Goal: Task Accomplishment & Management: Use online tool/utility

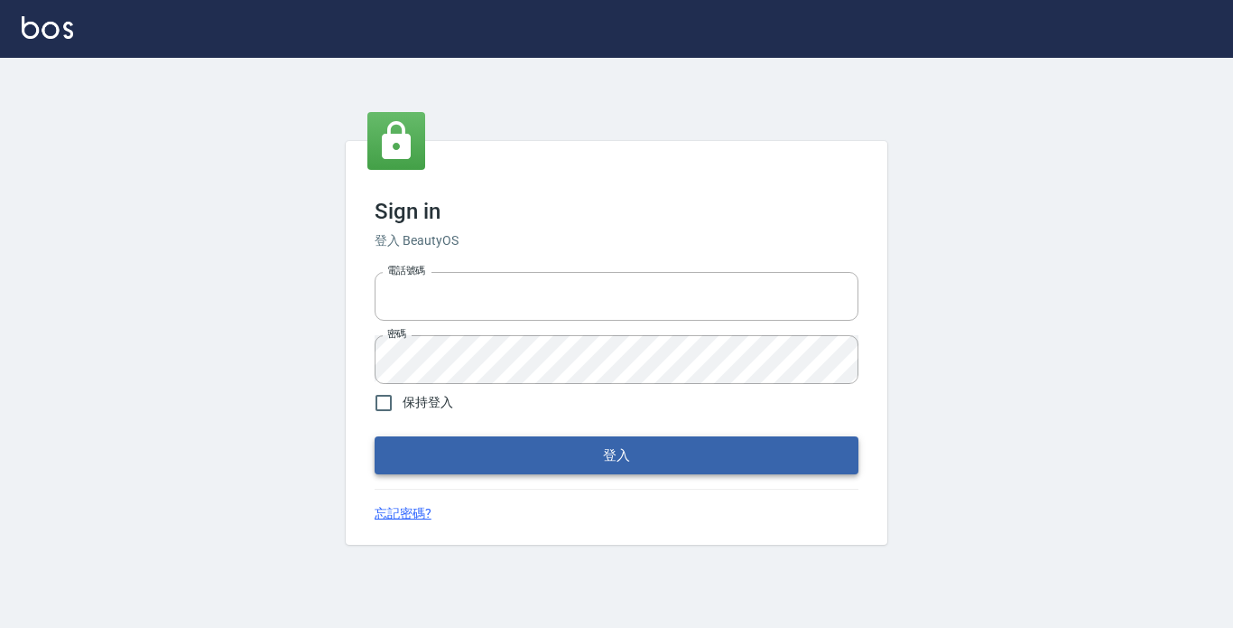
type input "2419711"
click at [468, 459] on button "登入" at bounding box center [617, 455] width 484 height 38
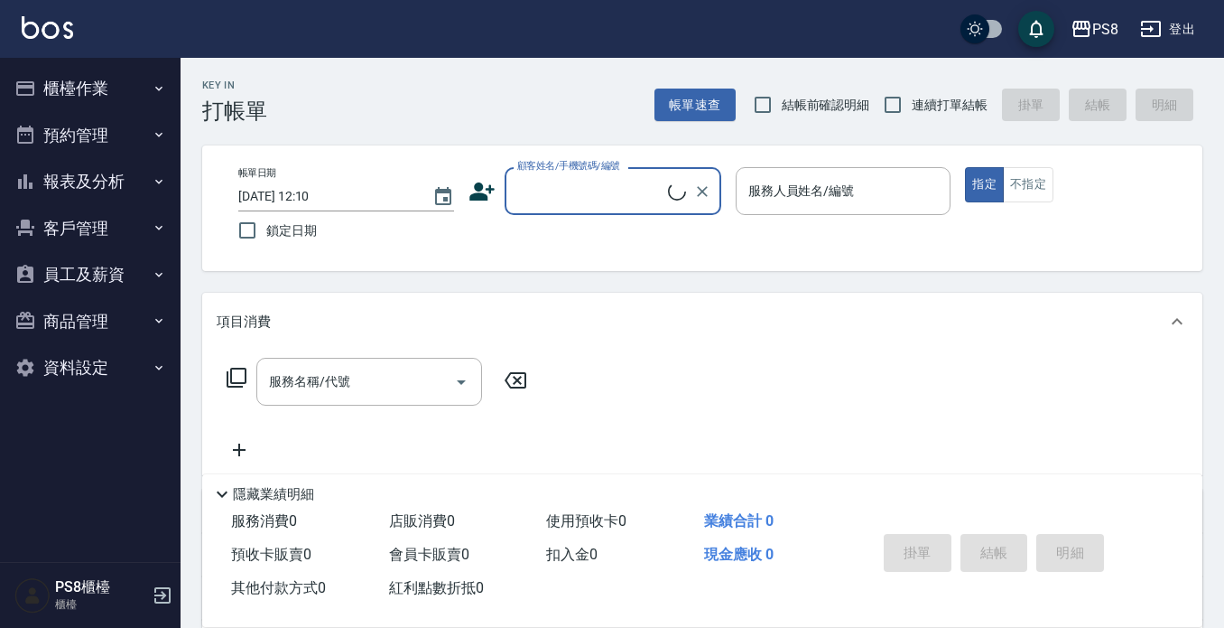
click at [117, 185] on button "報表及分析" at bounding box center [90, 181] width 166 height 47
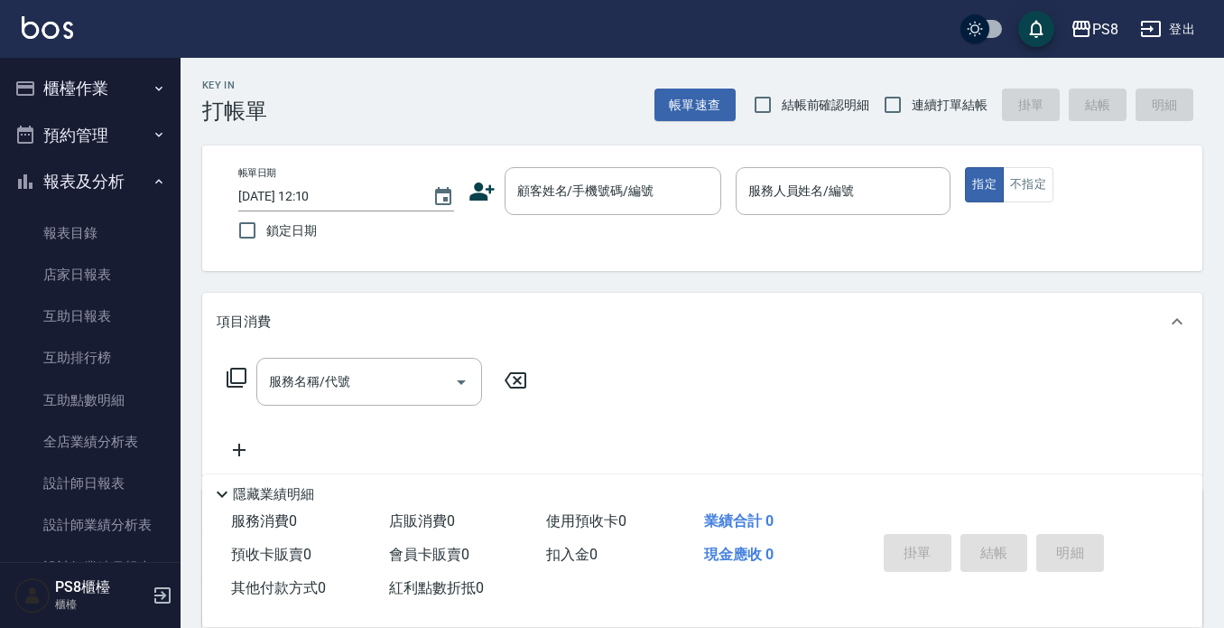
click at [120, 96] on button "櫃檯作業" at bounding box center [90, 88] width 166 height 47
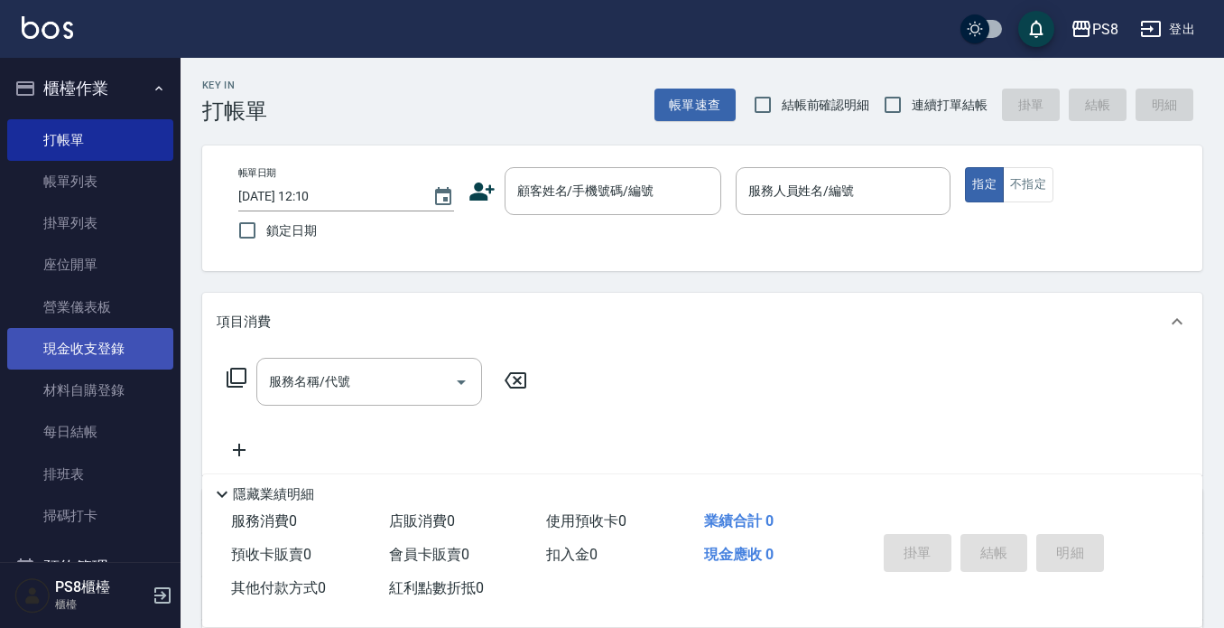
click at [110, 362] on link "現金收支登錄" at bounding box center [90, 349] width 166 height 42
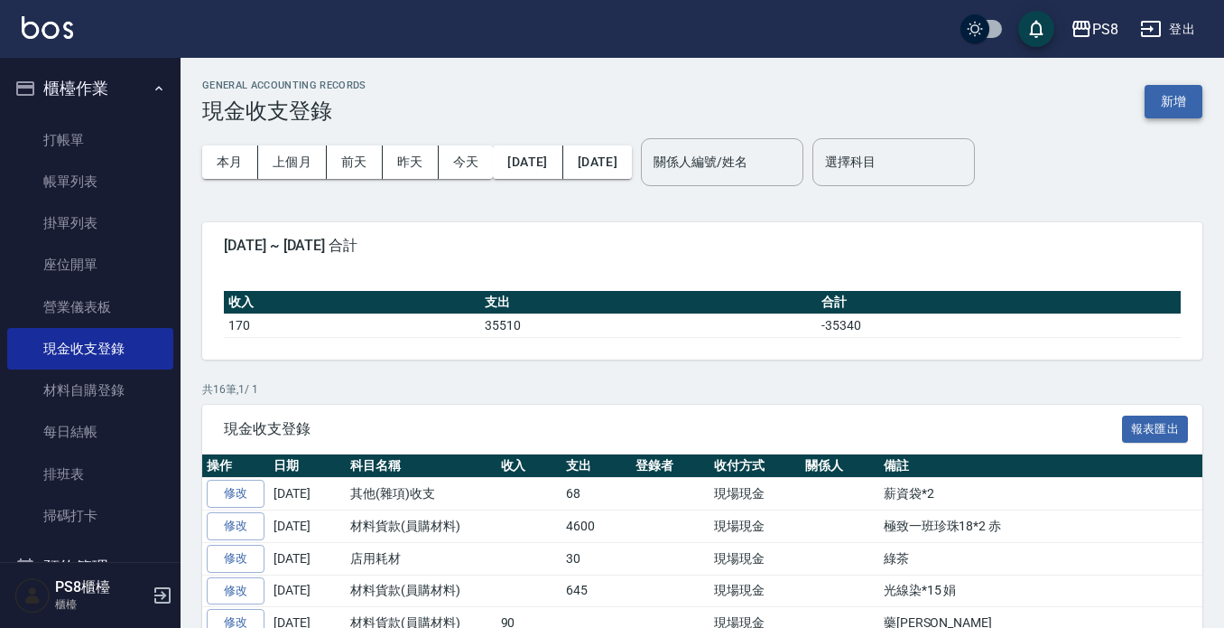
click at [1158, 101] on button "新增" at bounding box center [1174, 101] width 58 height 33
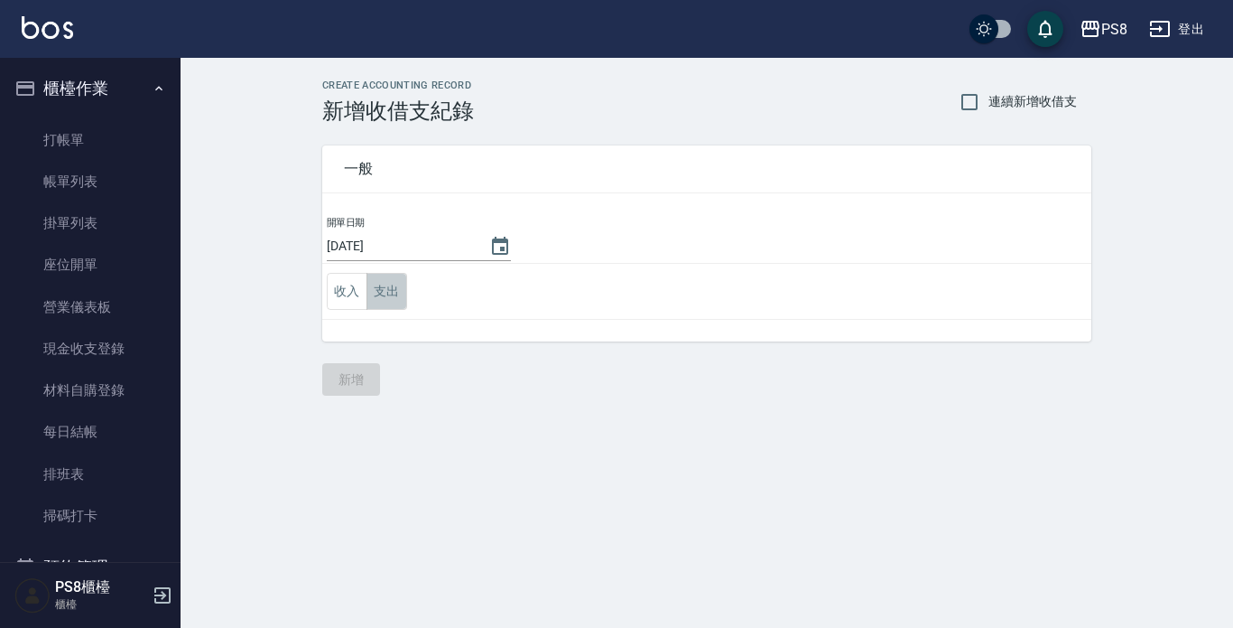
click at [389, 296] on button "支出" at bounding box center [387, 291] width 41 height 37
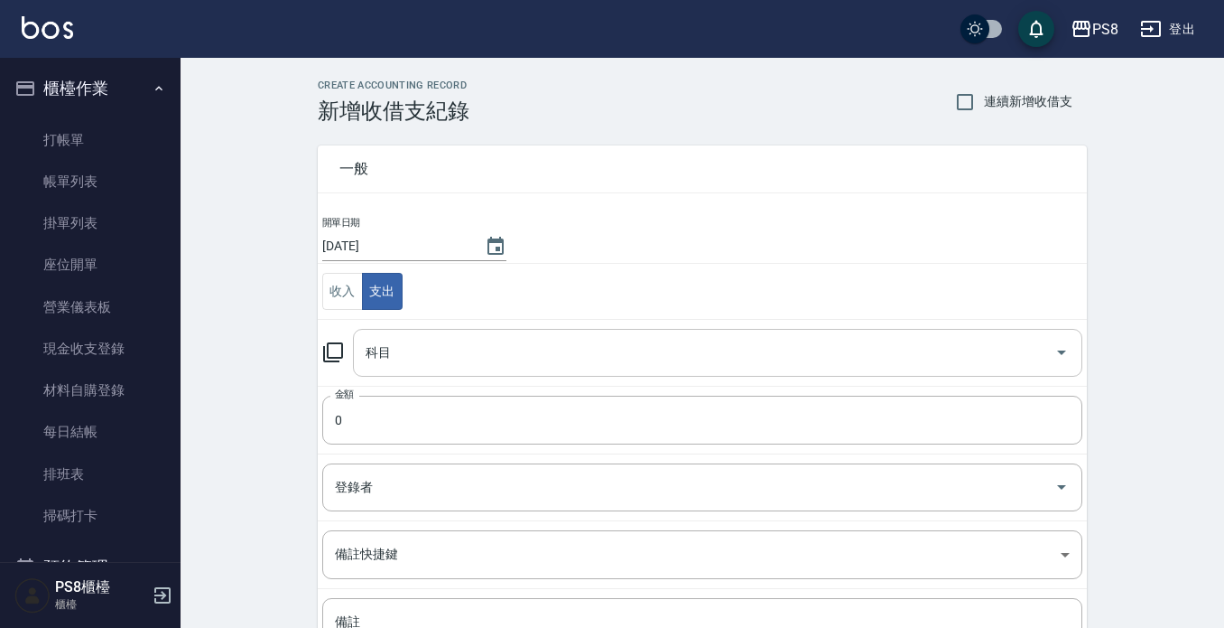
click at [410, 365] on input "科目" at bounding box center [704, 353] width 686 height 32
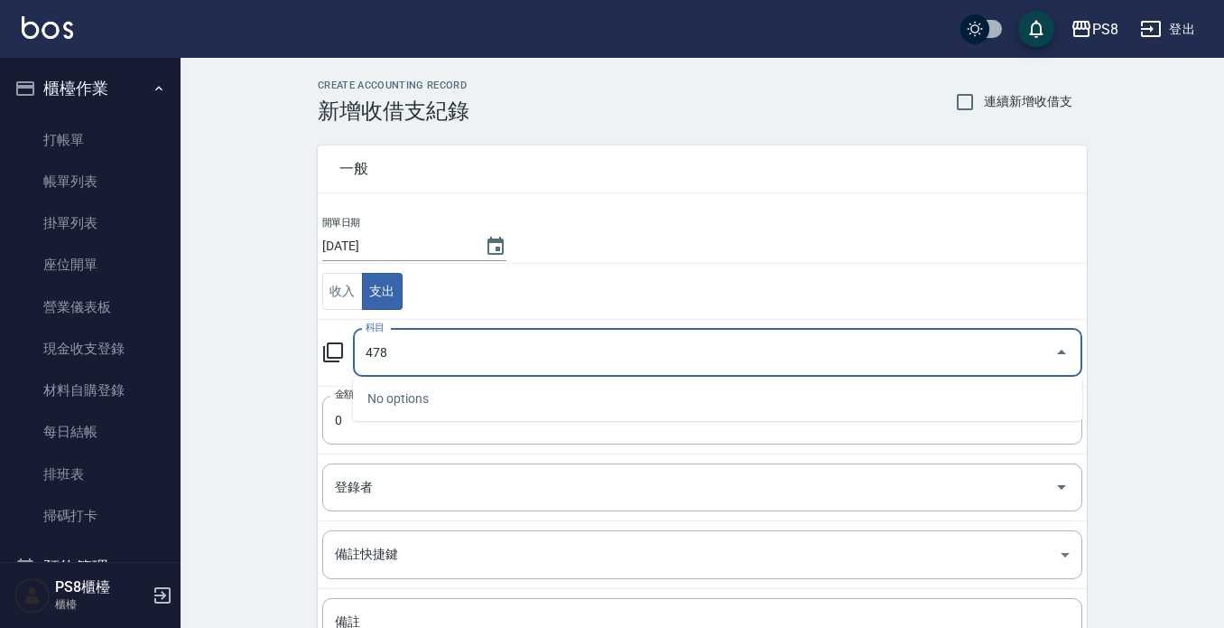
click at [451, 358] on input "478" at bounding box center [704, 353] width 686 height 32
type input "4"
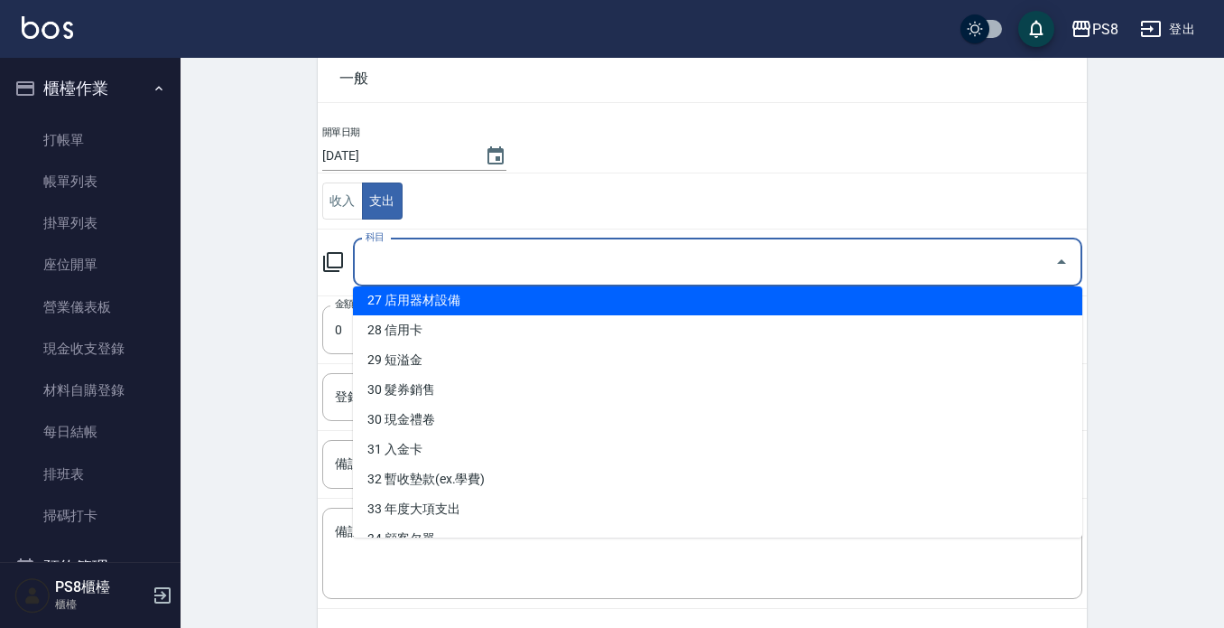
scroll to position [722, 0]
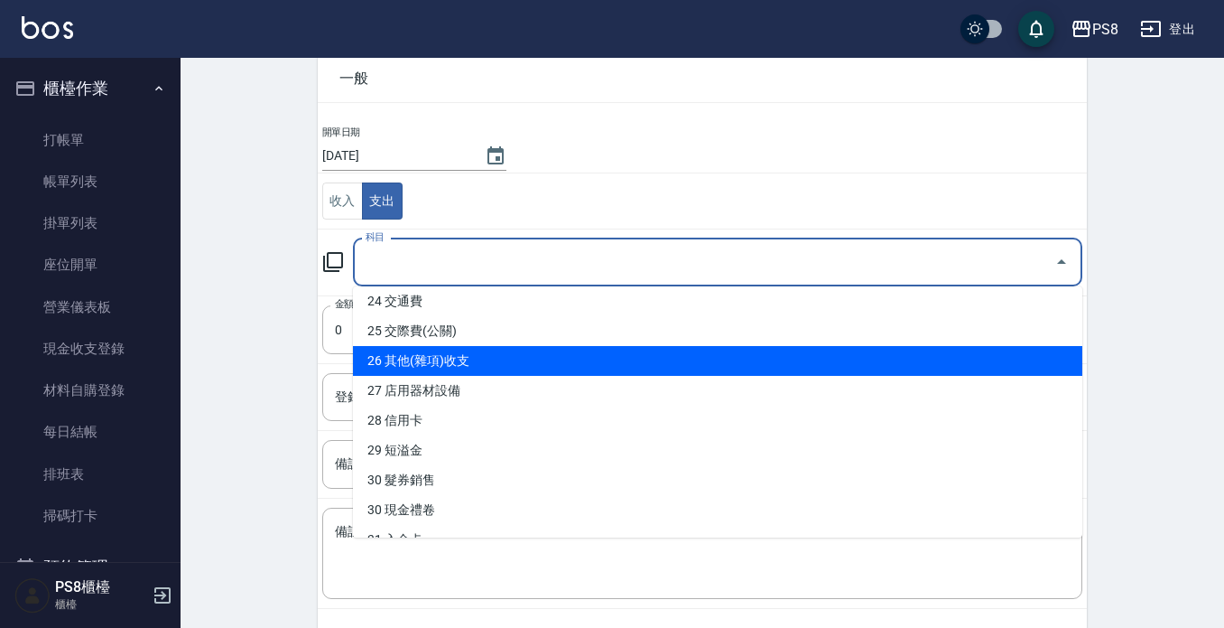
click at [457, 355] on li "26 其他(雜項)收支" at bounding box center [718, 361] width 730 height 30
type input "26 其他(雜項)收支"
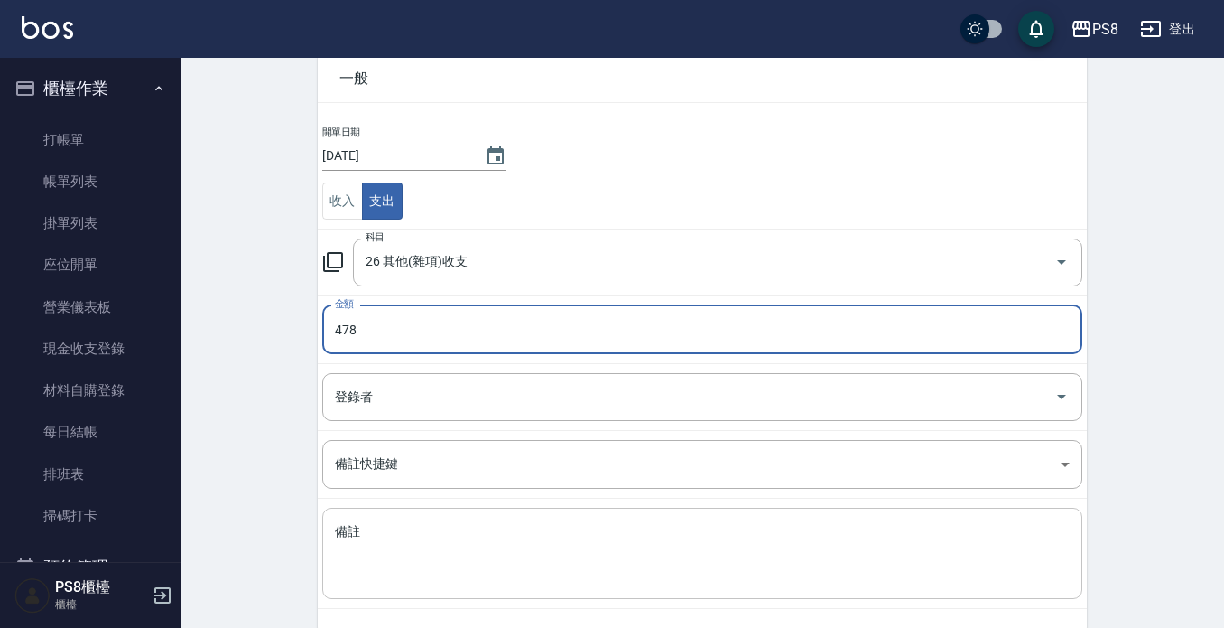
type input "478"
click at [403, 555] on textarea "備註" at bounding box center [702, 553] width 735 height 61
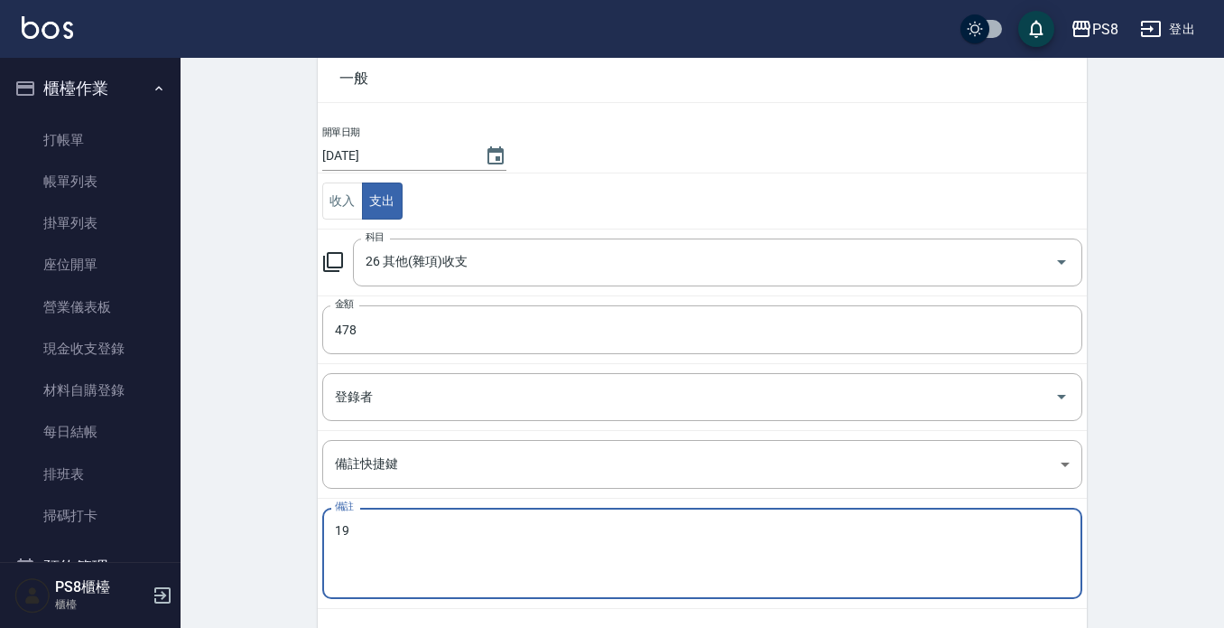
type textarea "1"
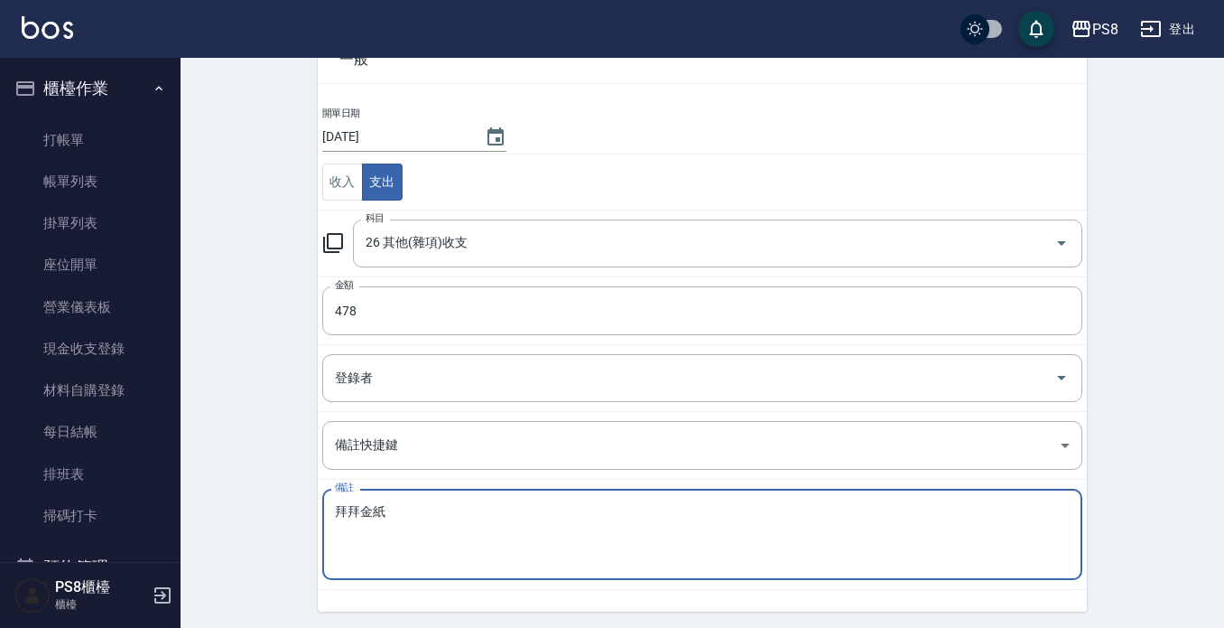
scroll to position [170, 0]
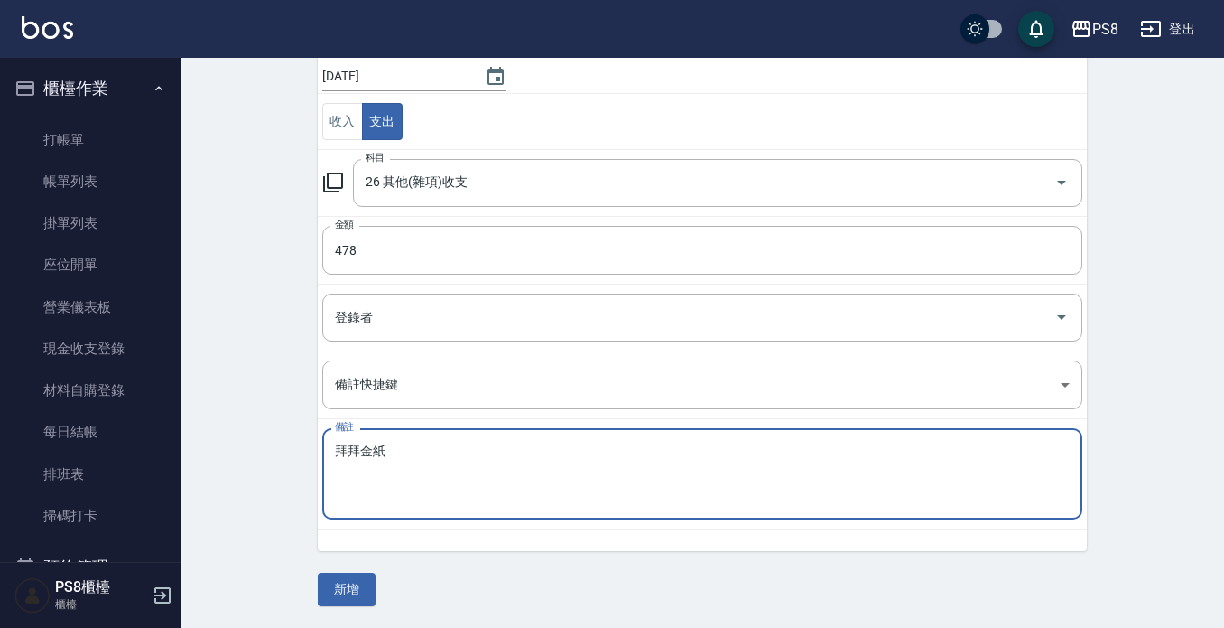
type textarea "拜拜金紙"
click at [358, 572] on button "新增" at bounding box center [347, 588] width 58 height 33
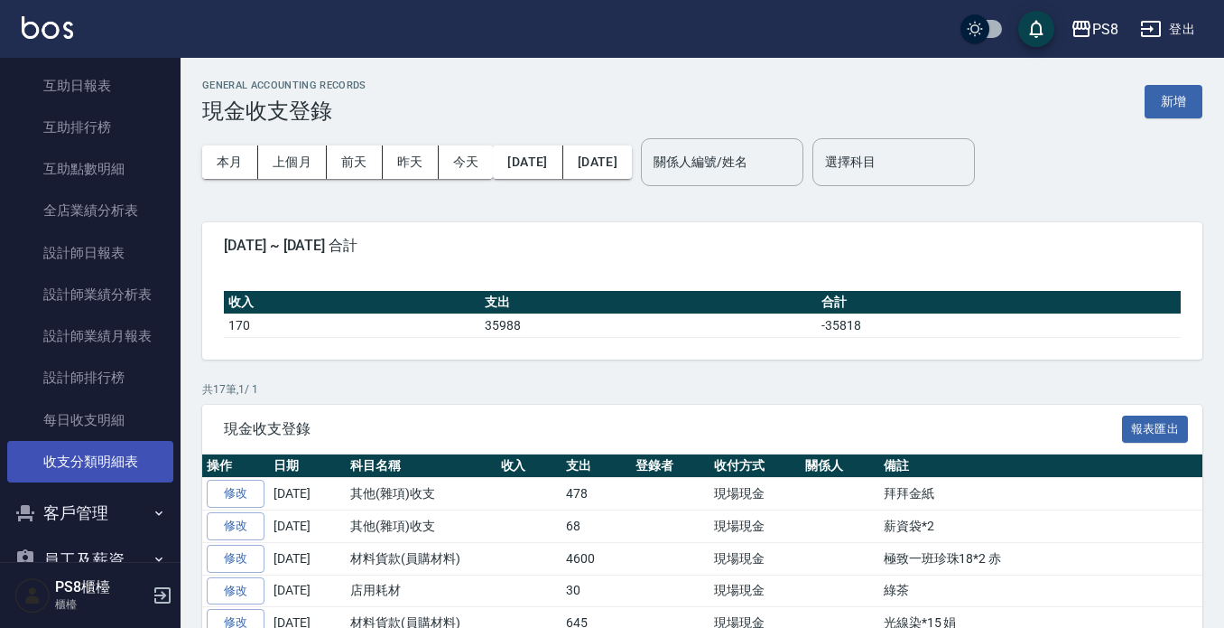
scroll to position [798, 0]
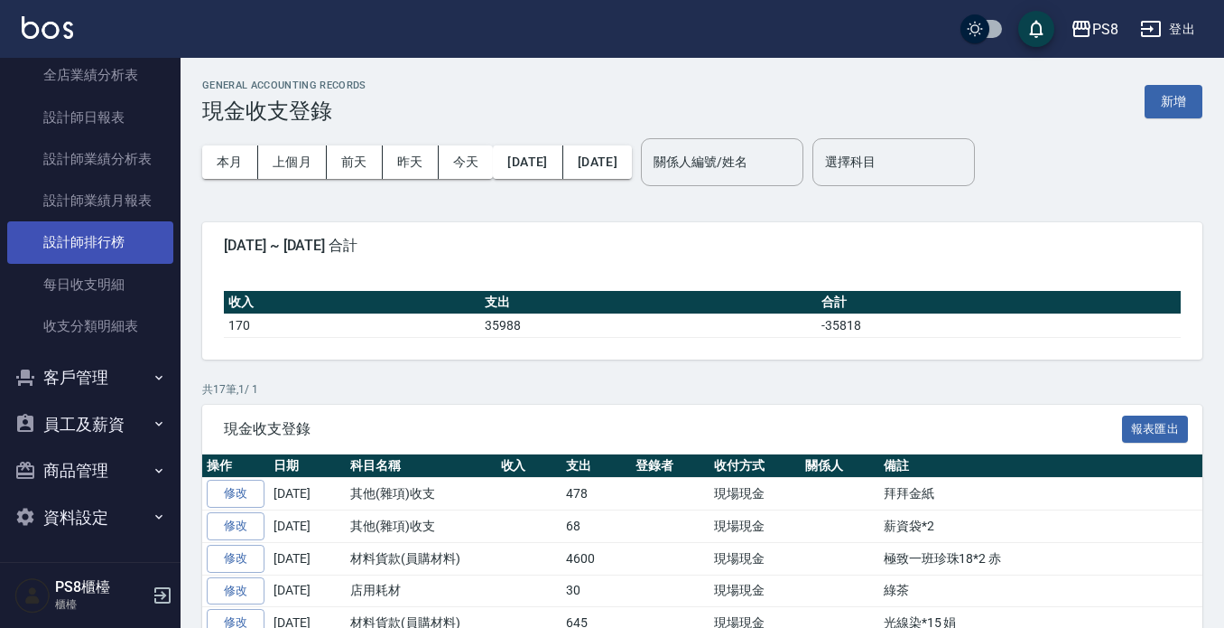
click at [122, 243] on link "設計師排行榜" at bounding box center [90, 242] width 166 height 42
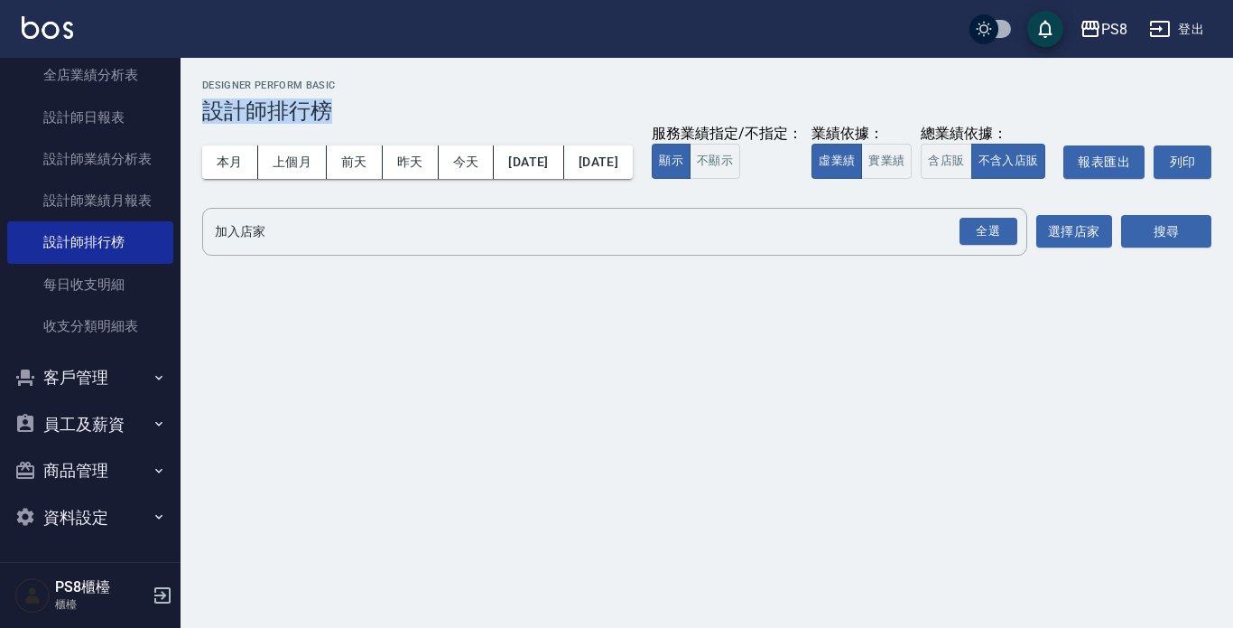
click at [521, 91] on div "Designer Perform Basic 設計師排行榜" at bounding box center [706, 101] width 1009 height 44
click at [498, 91] on div "Designer Perform Basic 設計師排行榜" at bounding box center [706, 101] width 1009 height 44
click at [220, 159] on button "本月" at bounding box center [230, 161] width 56 height 33
click at [861, 179] on button "實業績" at bounding box center [886, 161] width 51 height 35
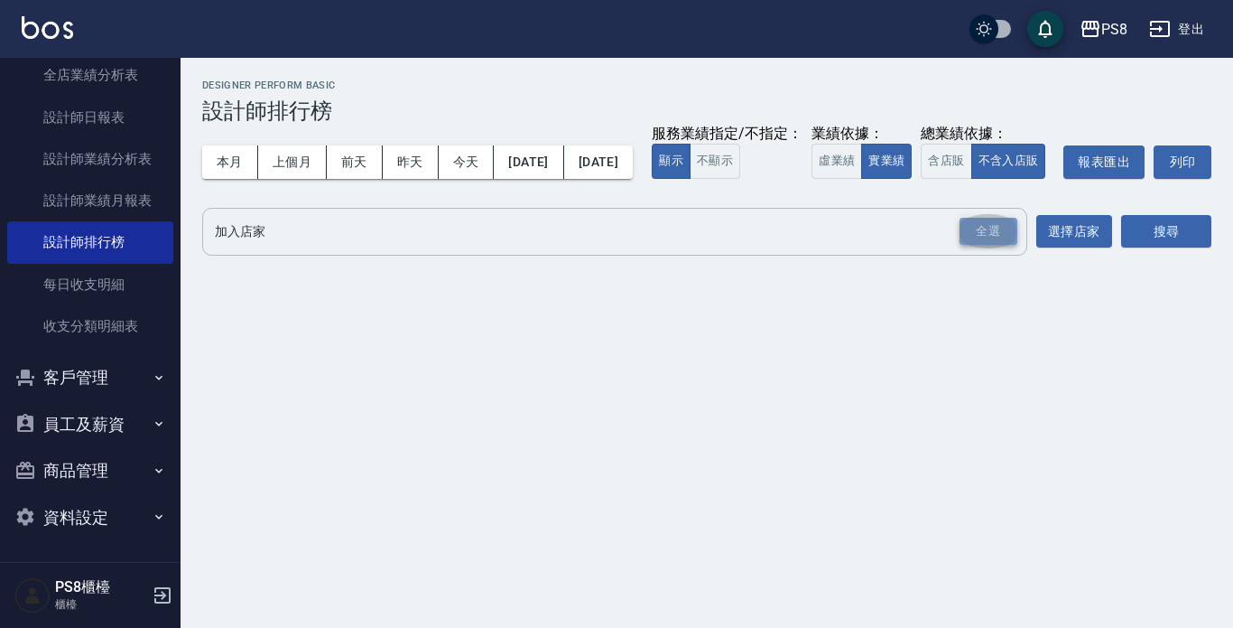
click at [972, 246] on div "全選" at bounding box center [989, 232] width 58 height 28
click at [1160, 249] on button "搜尋" at bounding box center [1166, 232] width 90 height 33
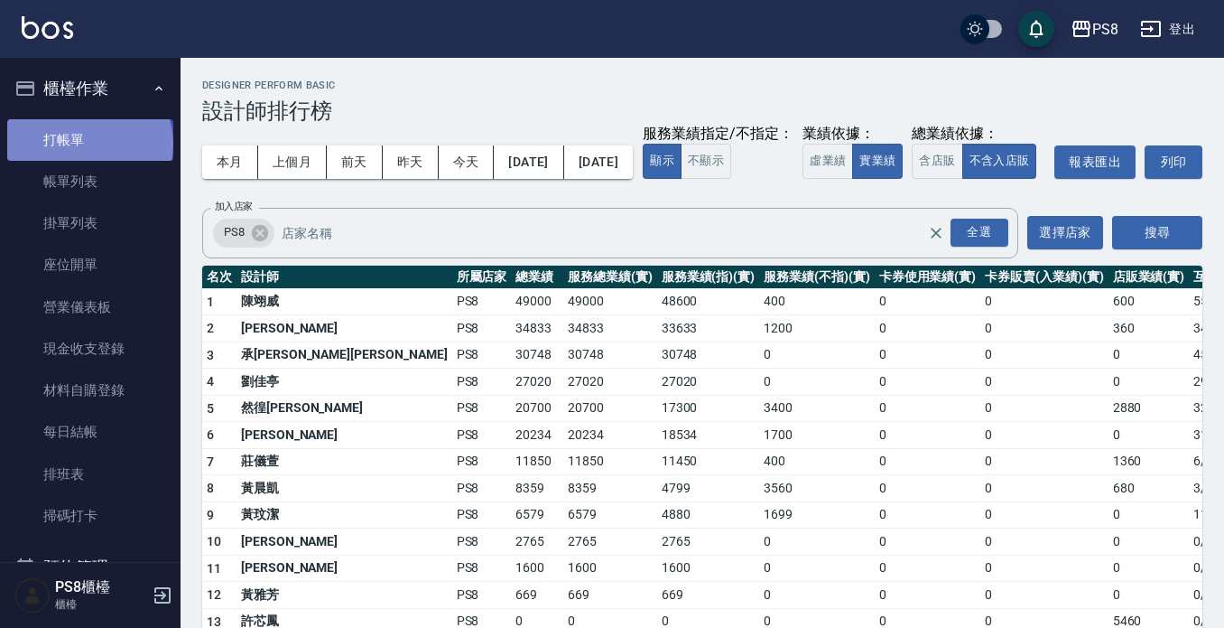
click at [88, 144] on link "打帳單" at bounding box center [90, 140] width 166 height 42
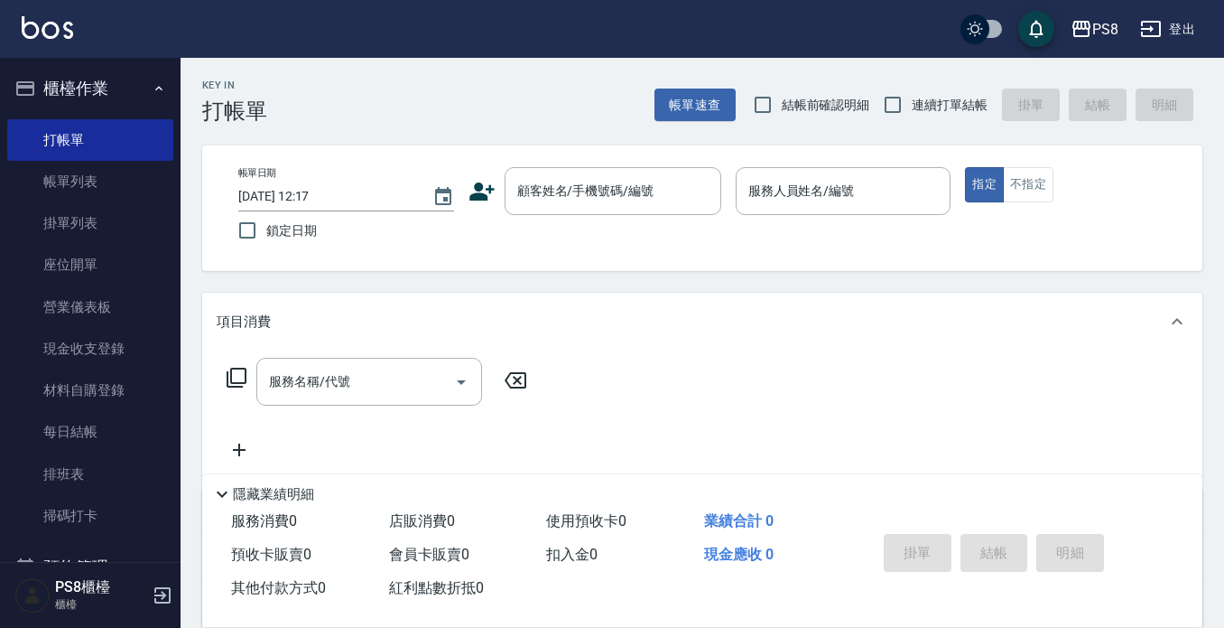
click at [473, 61] on div "Key In 打帳單 帳單速查 結帳前確認明細 連續打單結帳 掛單 結帳 明細" at bounding box center [692, 91] width 1022 height 66
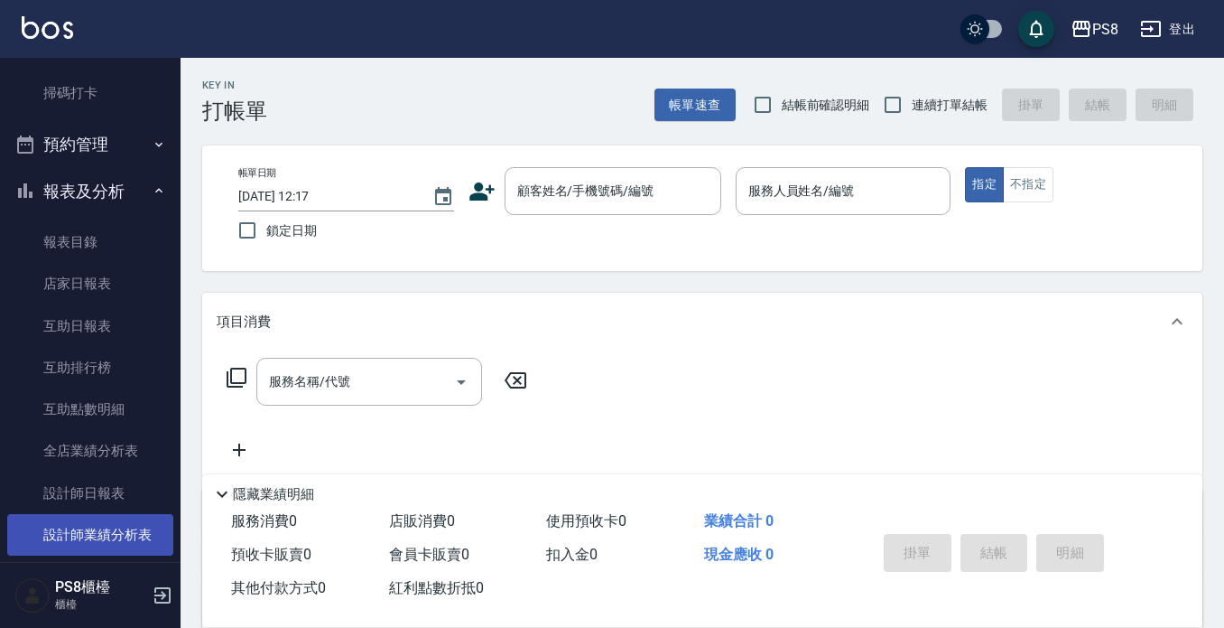
scroll to position [722, 0]
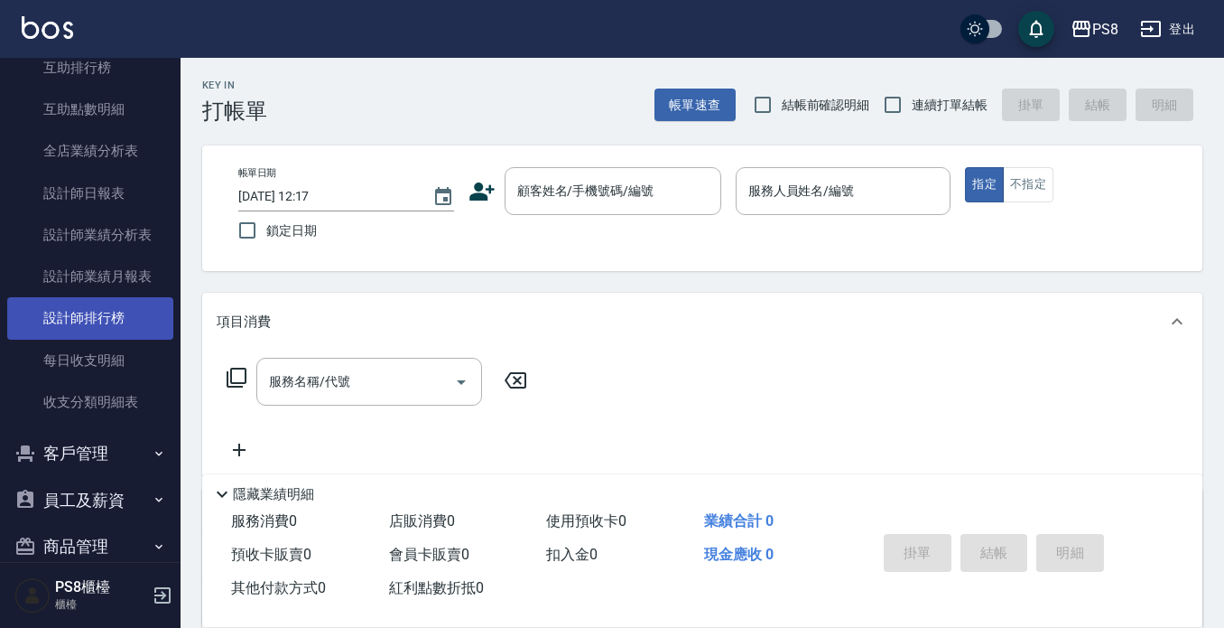
click at [97, 335] on link "設計師排行榜" at bounding box center [90, 318] width 166 height 42
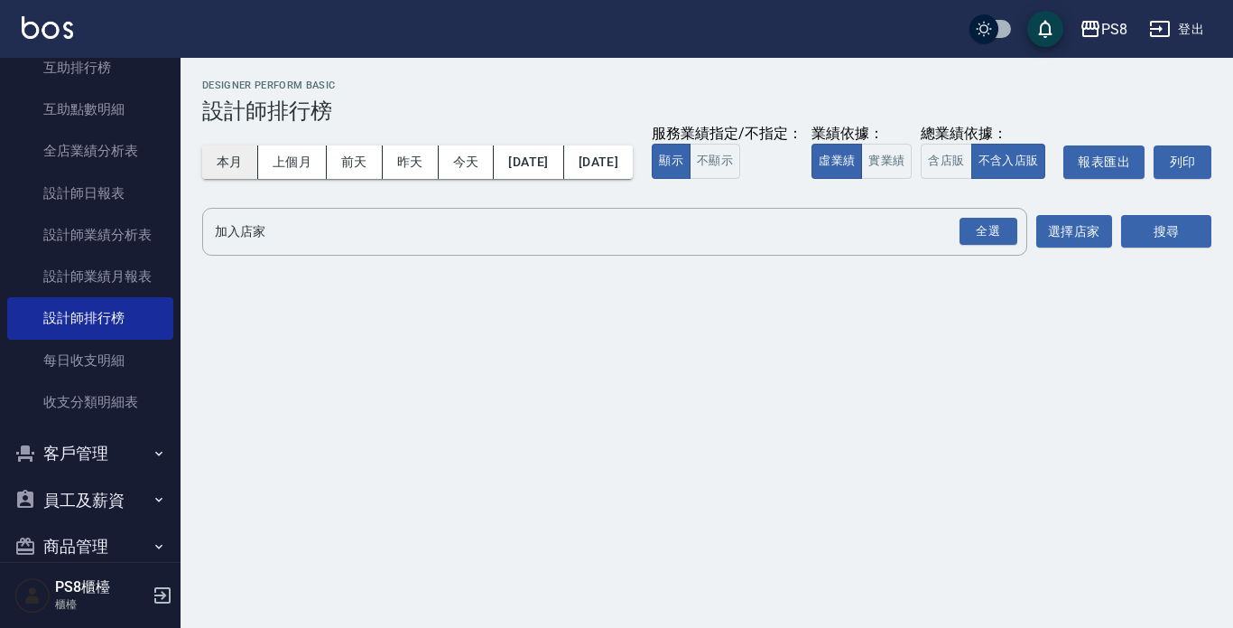
click at [227, 154] on button "本月" at bounding box center [230, 161] width 56 height 33
click at [861, 179] on button "實業績" at bounding box center [886, 161] width 51 height 35
click at [980, 246] on div "全選" at bounding box center [989, 232] width 58 height 28
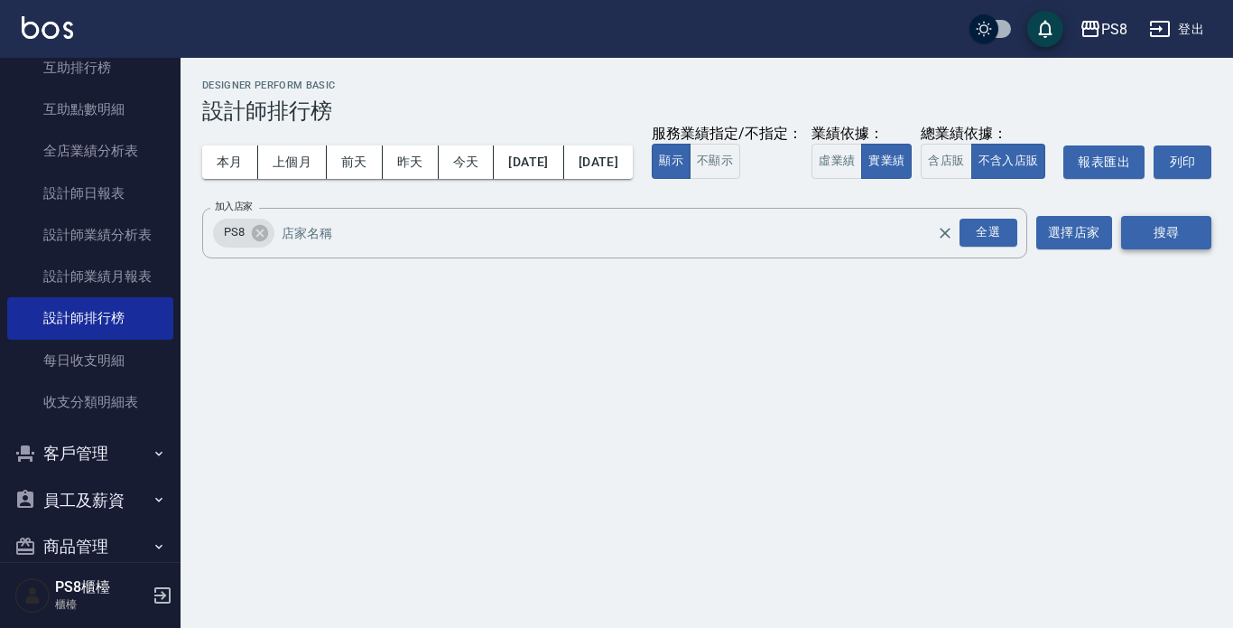
click at [1158, 249] on button "搜尋" at bounding box center [1166, 232] width 90 height 33
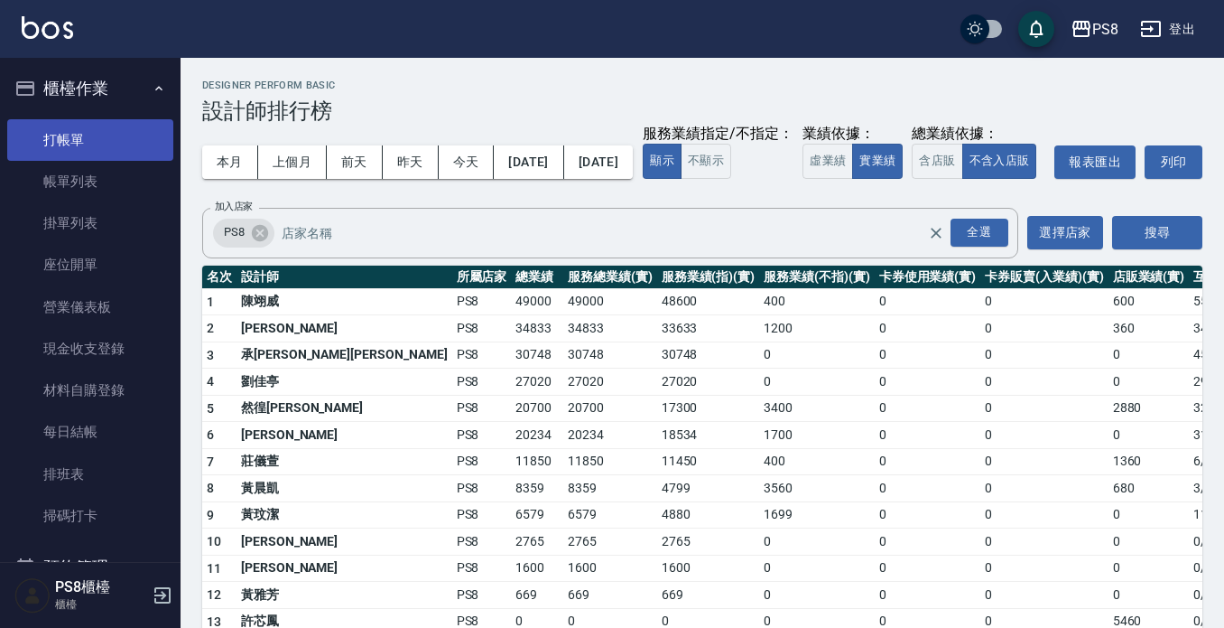
click at [34, 128] on link "打帳單" at bounding box center [90, 140] width 166 height 42
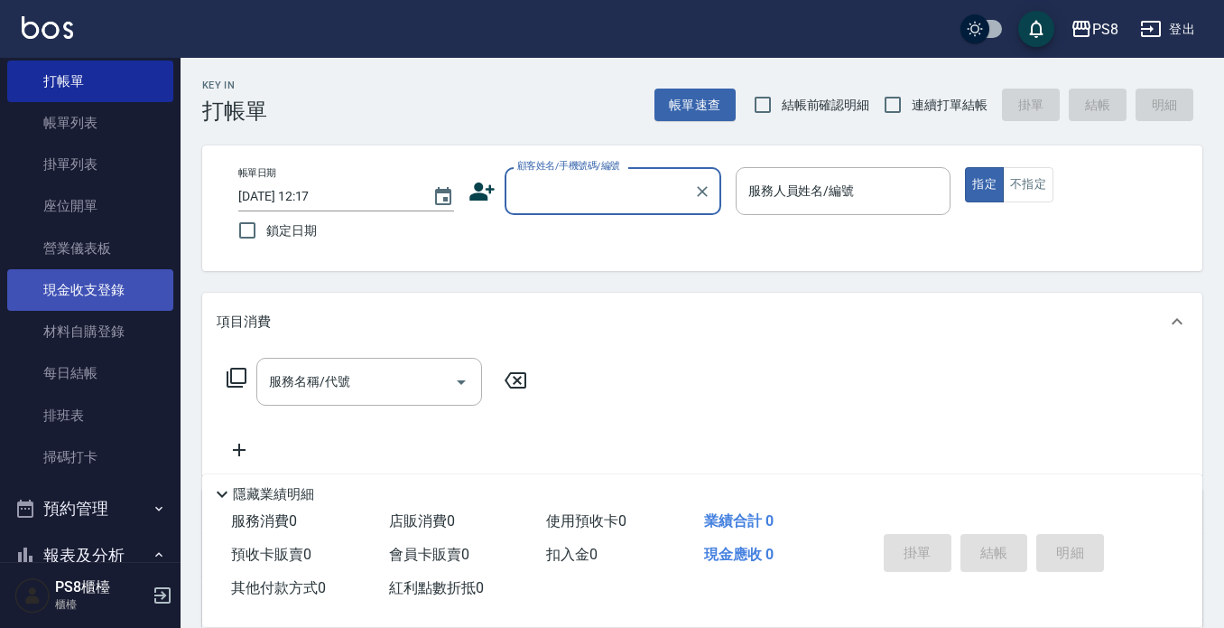
scroll to position [90, 0]
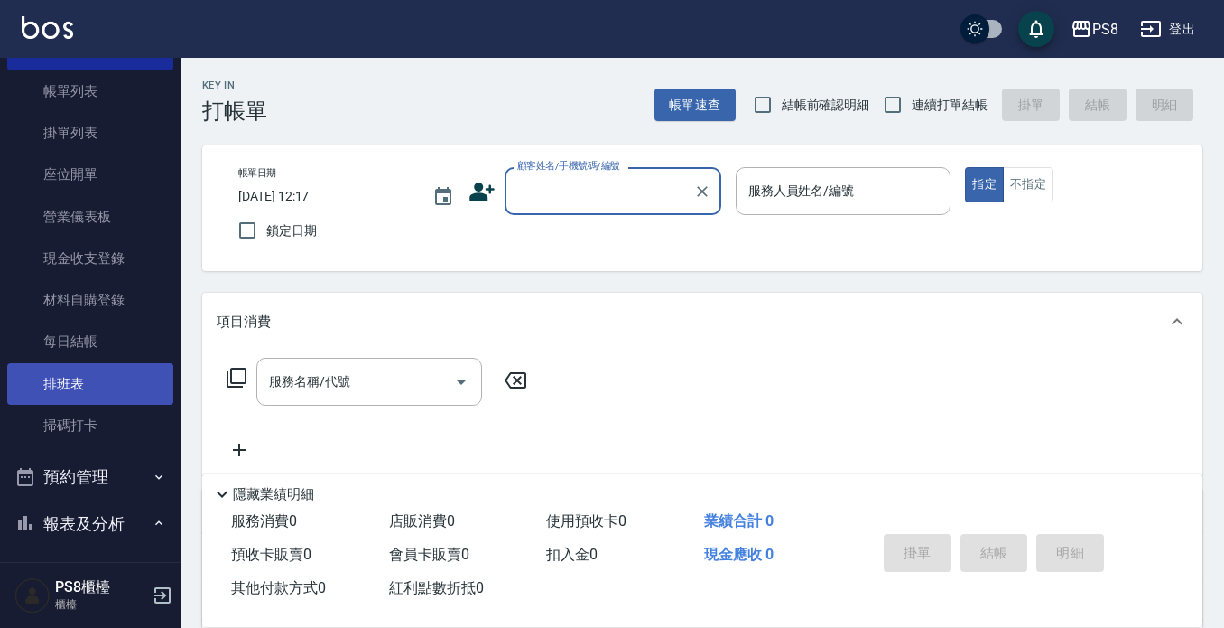
click at [90, 379] on link "排班表" at bounding box center [90, 384] width 166 height 42
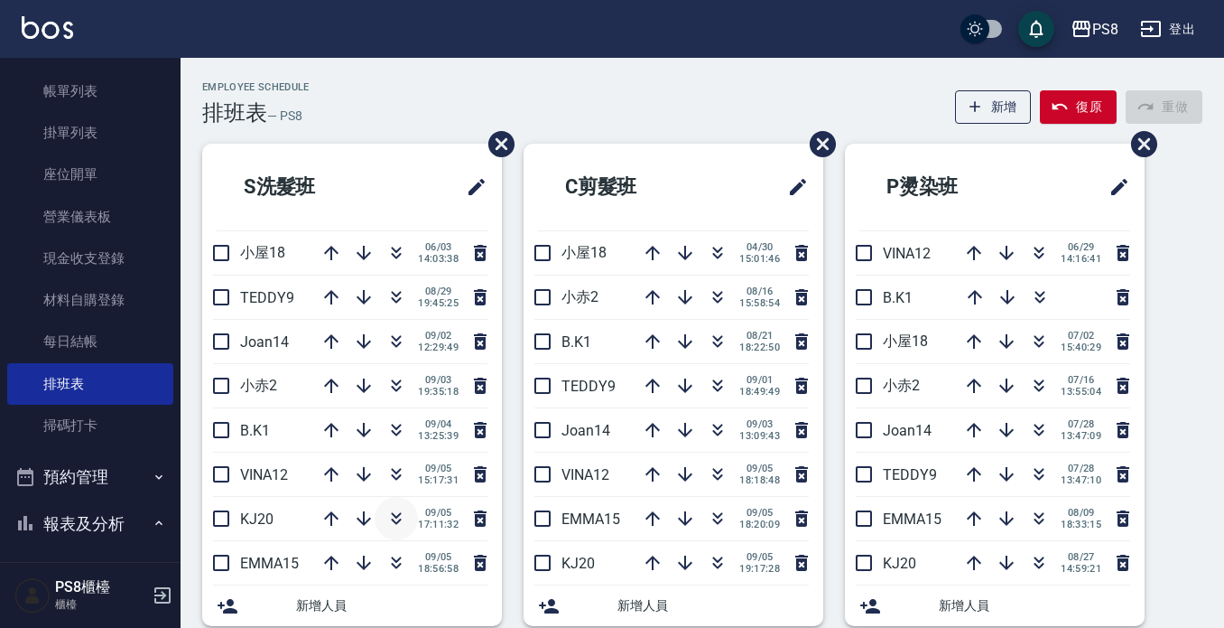
click at [399, 517] on icon "button" at bounding box center [397, 518] width 22 height 22
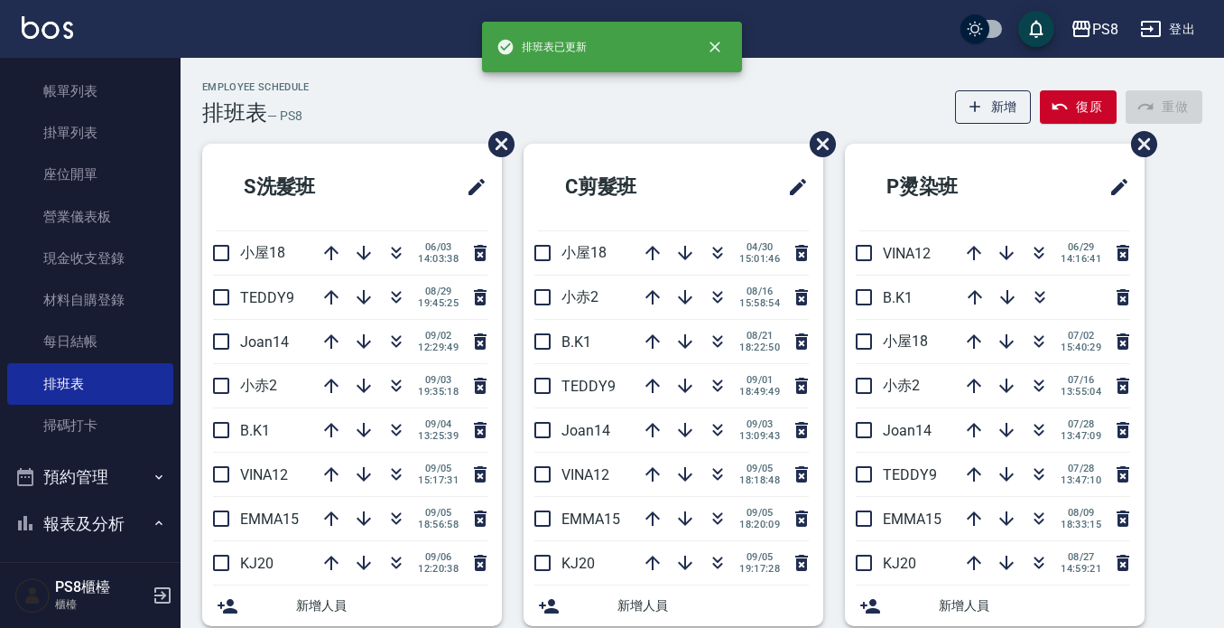
drag, startPoint x: 778, startPoint y: 113, endPoint x: 758, endPoint y: 110, distance: 20.0
